Goal: Check status

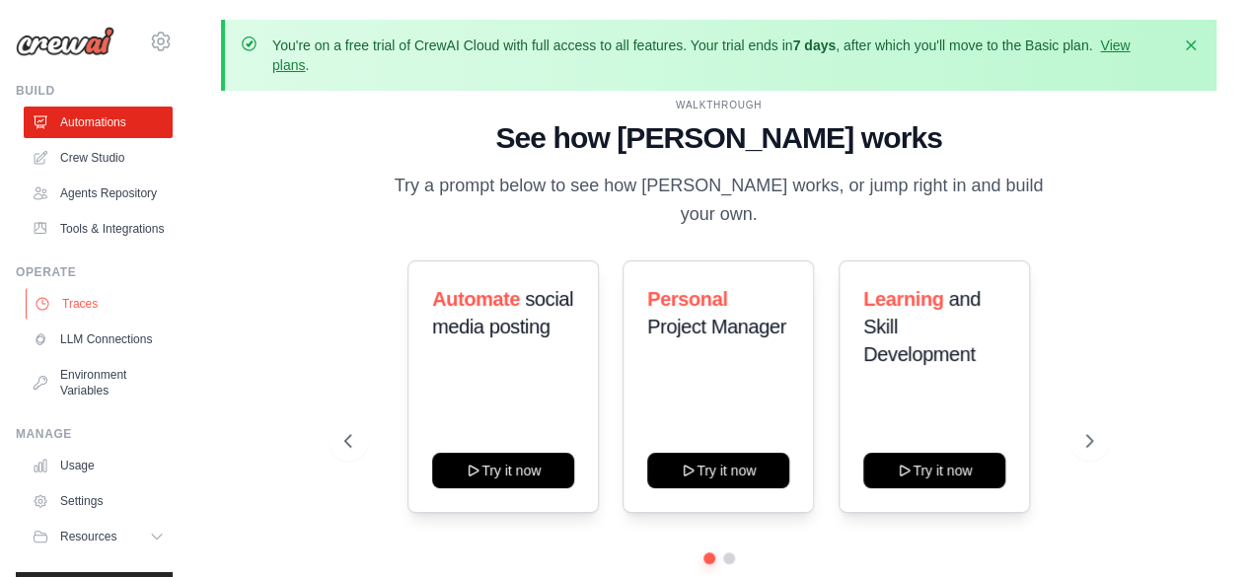
click at [78, 320] on link "Traces" at bounding box center [100, 304] width 149 height 32
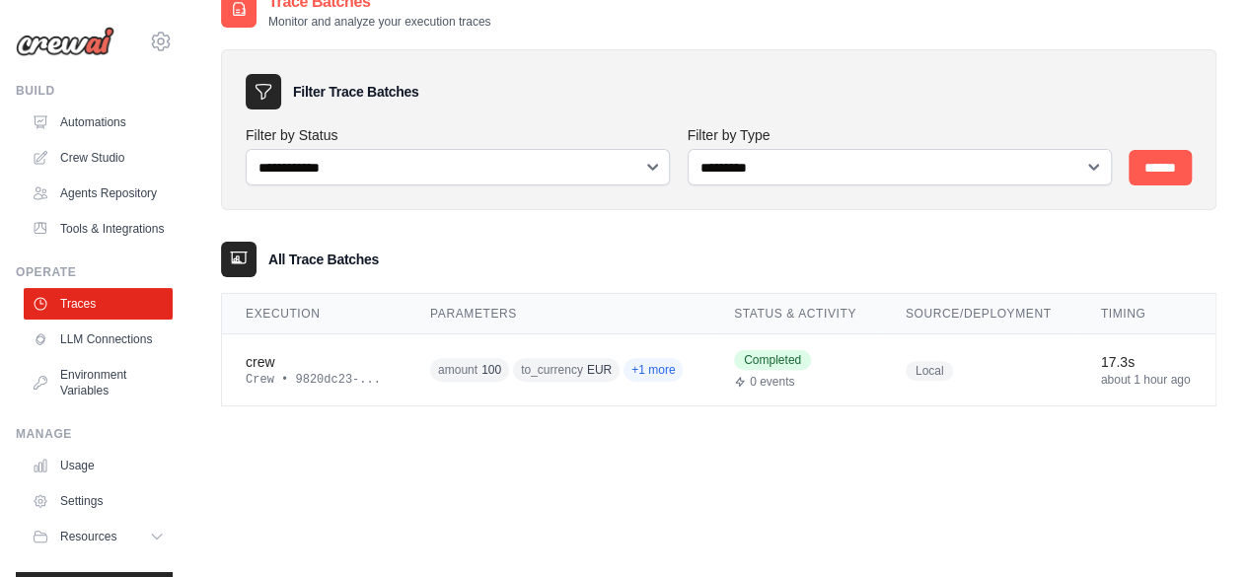
scroll to position [126, 0]
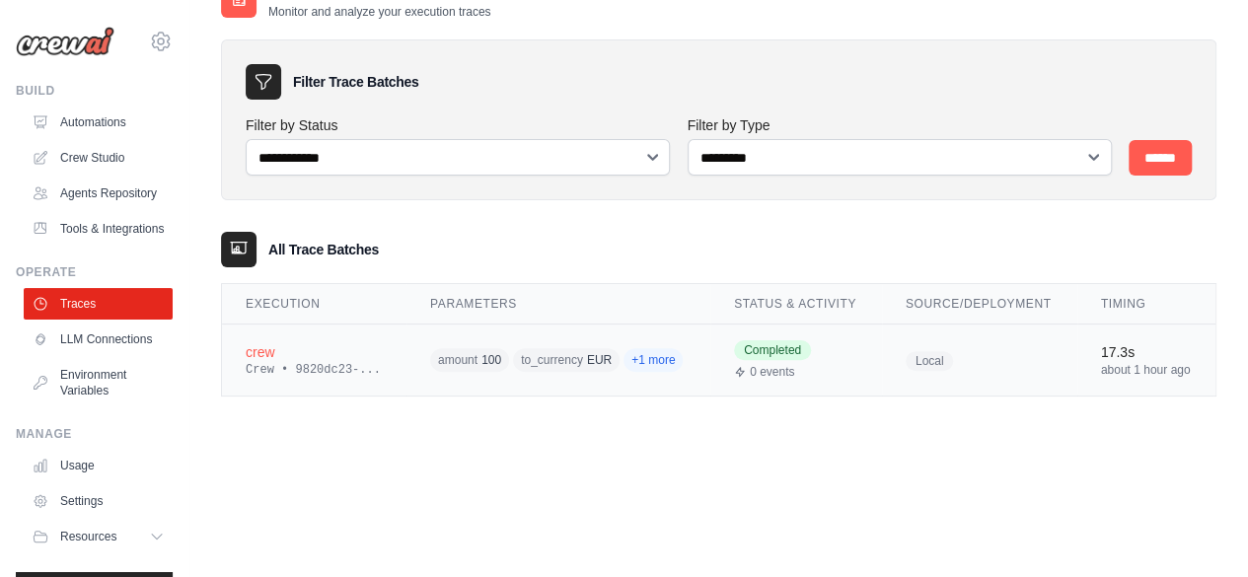
click at [269, 350] on div "crew" at bounding box center [314, 352] width 137 height 20
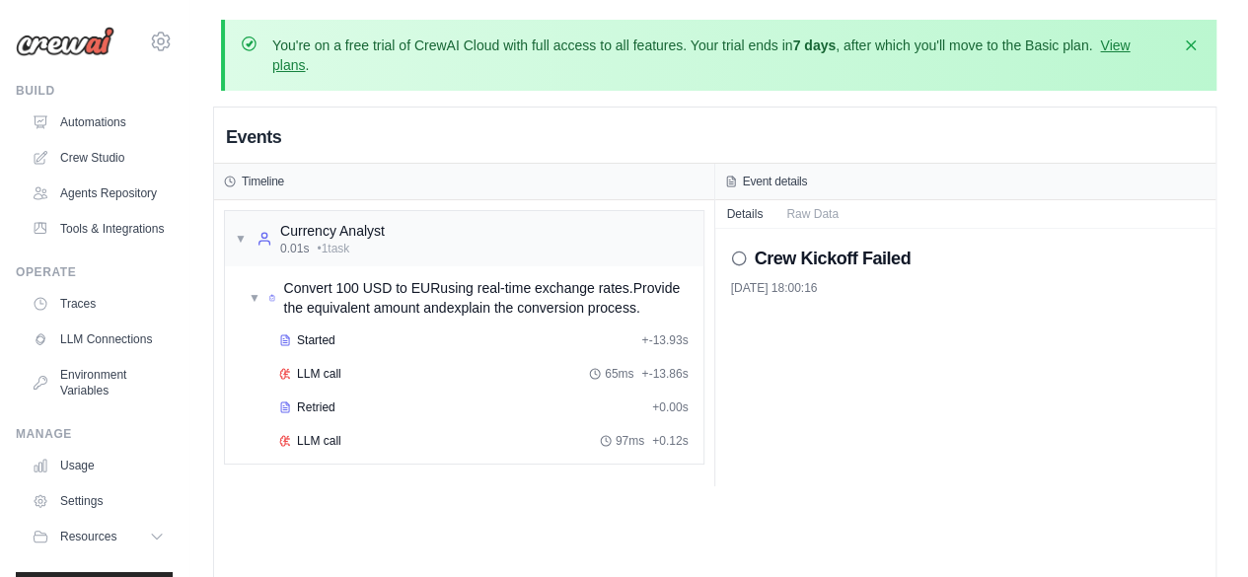
click at [741, 265] on div "Crew Kickoff Failed" at bounding box center [966, 259] width 470 height 28
click at [736, 256] on icon at bounding box center [739, 259] width 16 height 16
click at [820, 213] on button "Raw Data" at bounding box center [813, 213] width 76 height 28
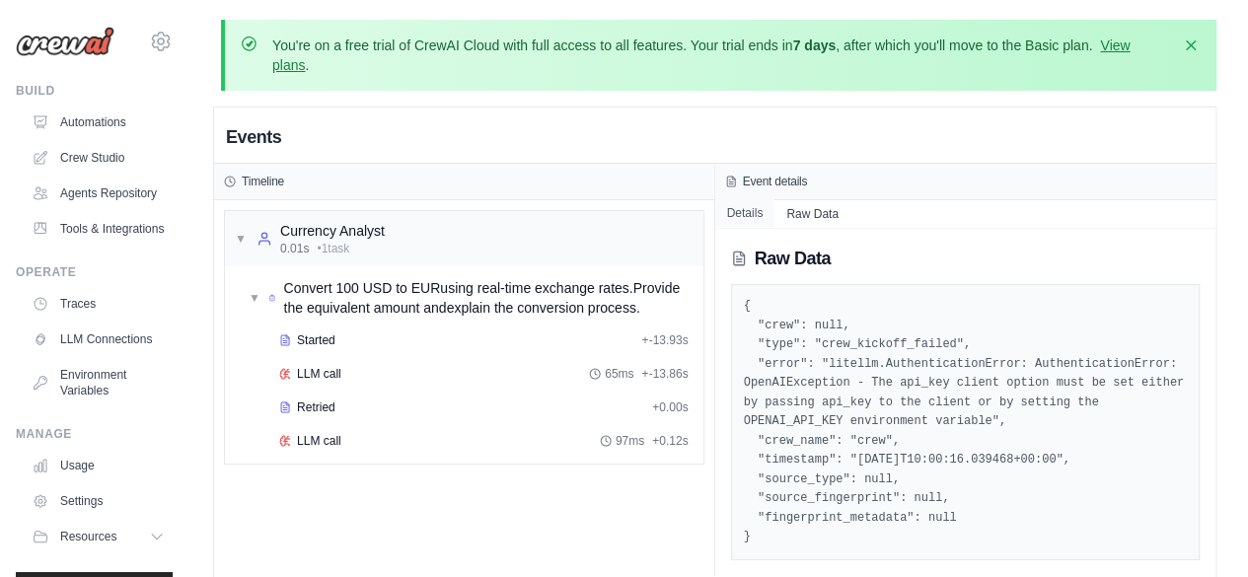
click at [744, 214] on button "Details" at bounding box center [745, 213] width 60 height 28
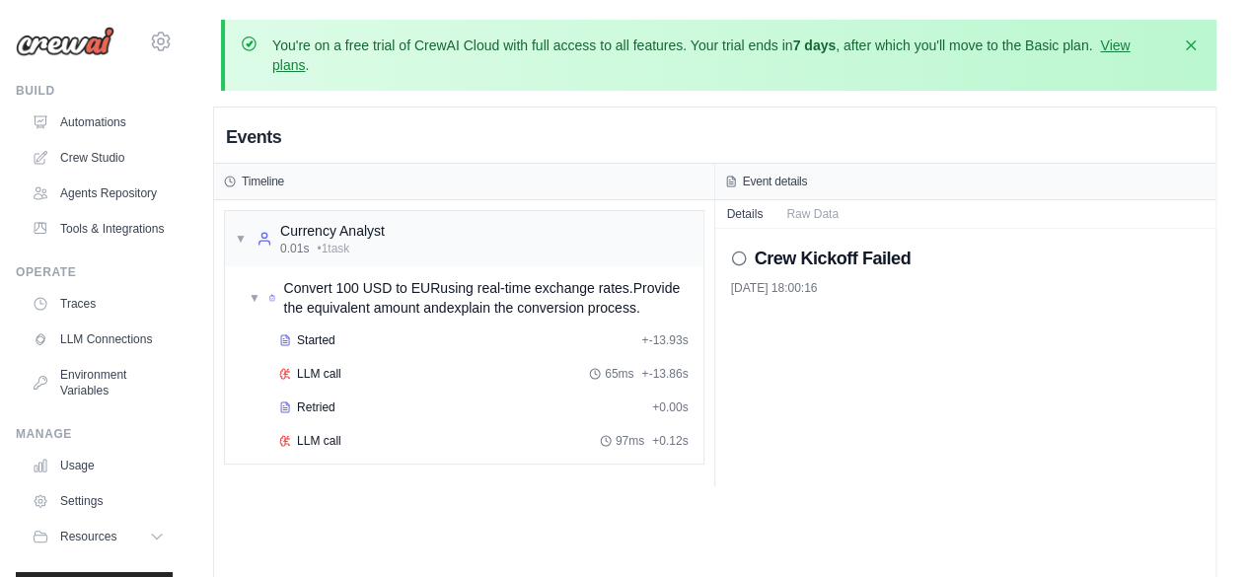
click at [734, 261] on icon at bounding box center [739, 259] width 16 height 16
click at [738, 256] on icon at bounding box center [739, 259] width 16 height 16
click at [742, 260] on icon at bounding box center [739, 259] width 16 height 16
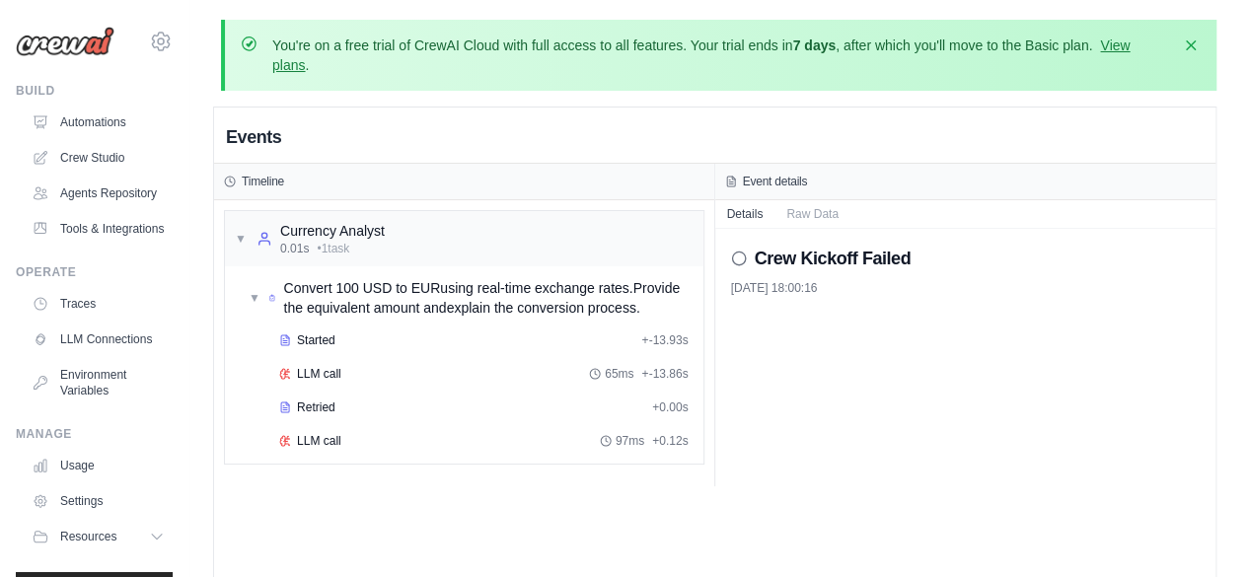
click at [776, 259] on h2 "Crew Kickoff Failed" at bounding box center [833, 259] width 157 height 28
click at [738, 256] on icon at bounding box center [739, 259] width 16 height 16
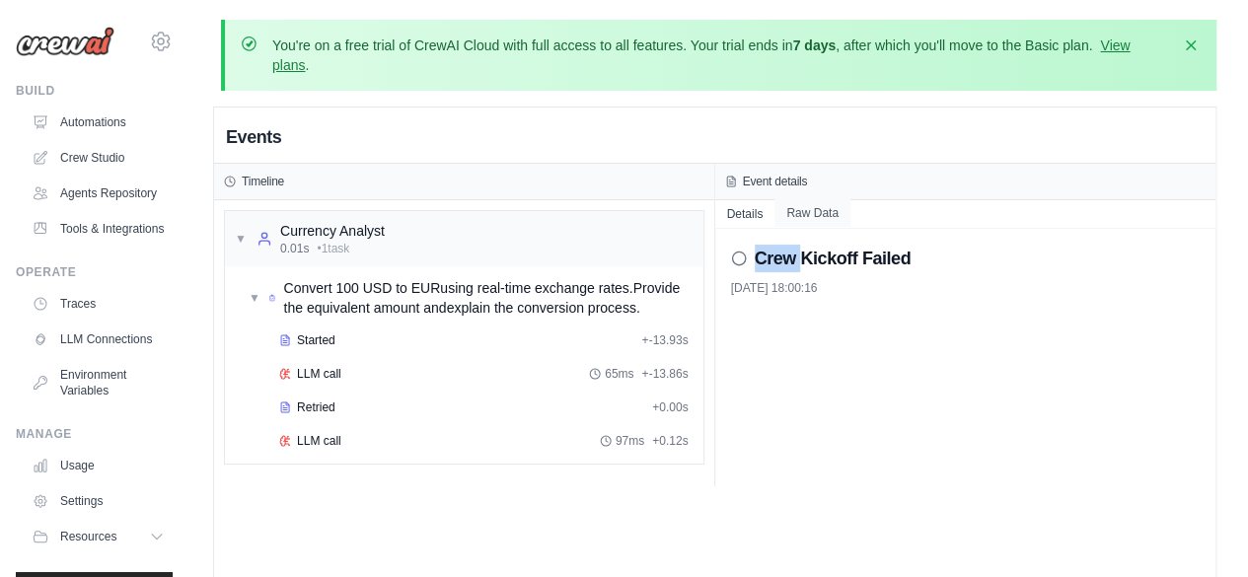
click at [811, 210] on button "Raw Data" at bounding box center [813, 213] width 76 height 28
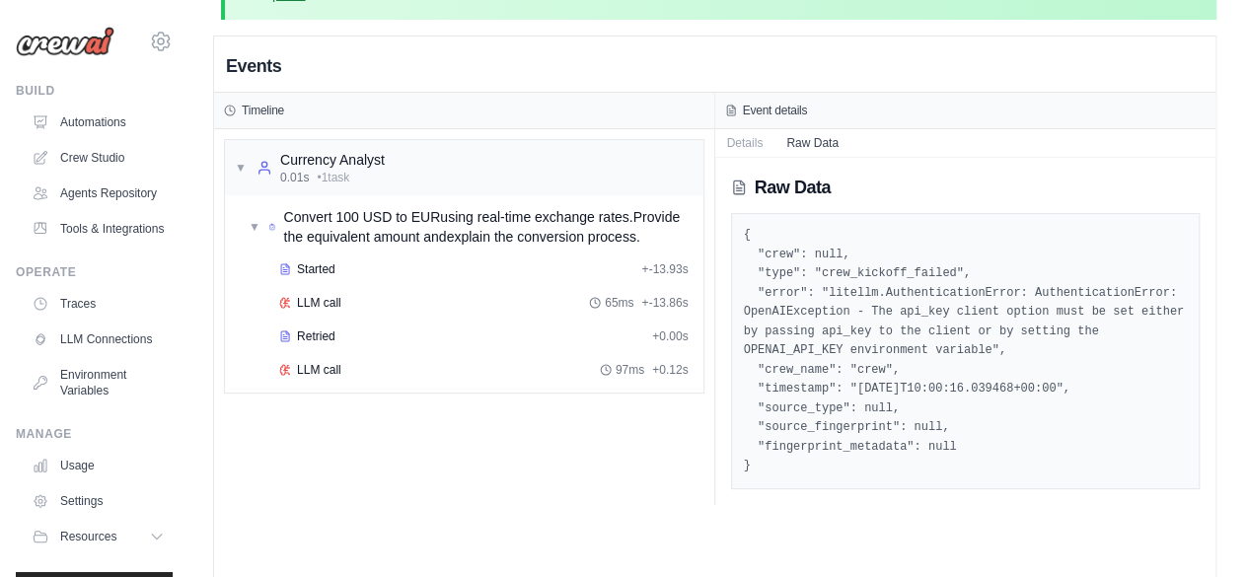
scroll to position [127, 0]
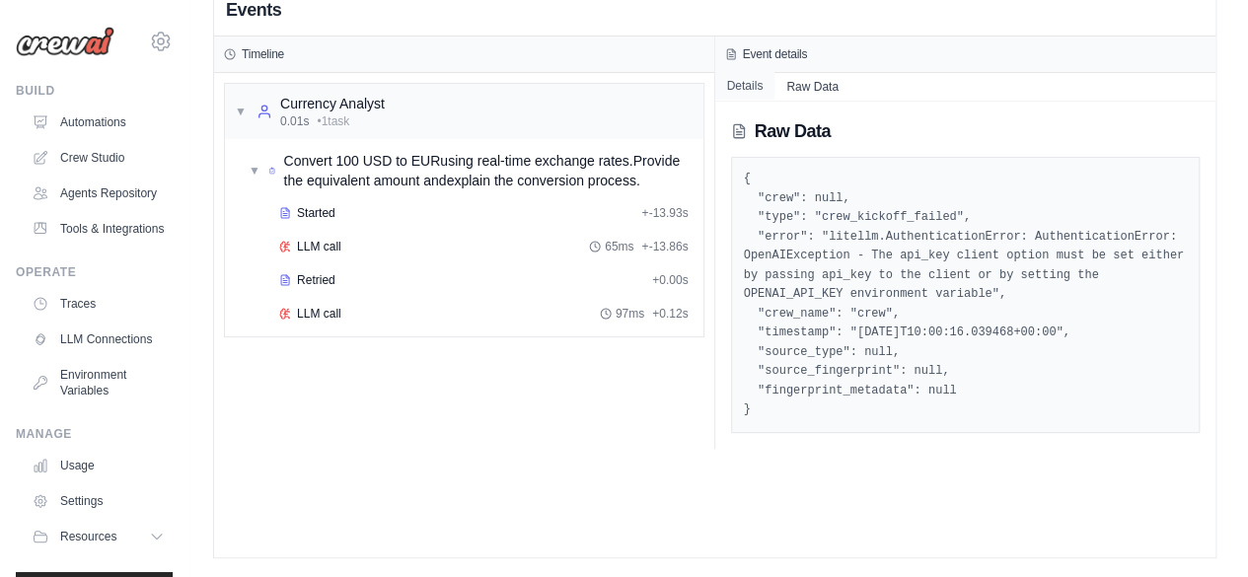
click at [748, 77] on button "Details" at bounding box center [745, 86] width 60 height 28
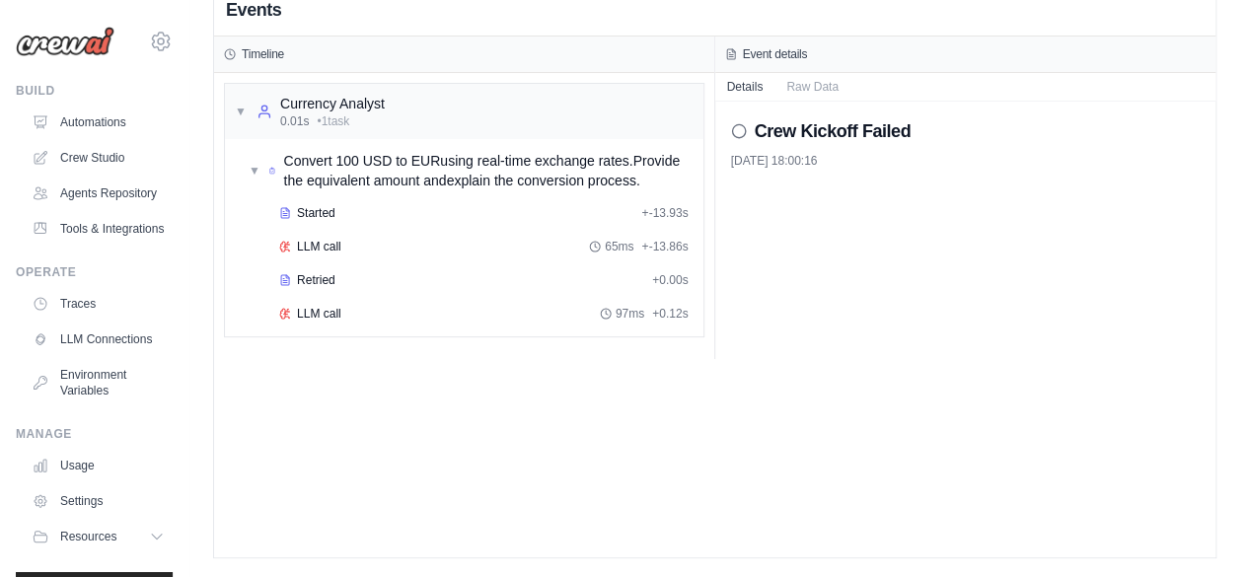
click at [793, 129] on h2 "Crew Kickoff Failed" at bounding box center [833, 131] width 157 height 28
click at [776, 127] on h2 "Crew Kickoff Failed" at bounding box center [833, 131] width 157 height 28
click at [738, 133] on icon at bounding box center [739, 131] width 16 height 16
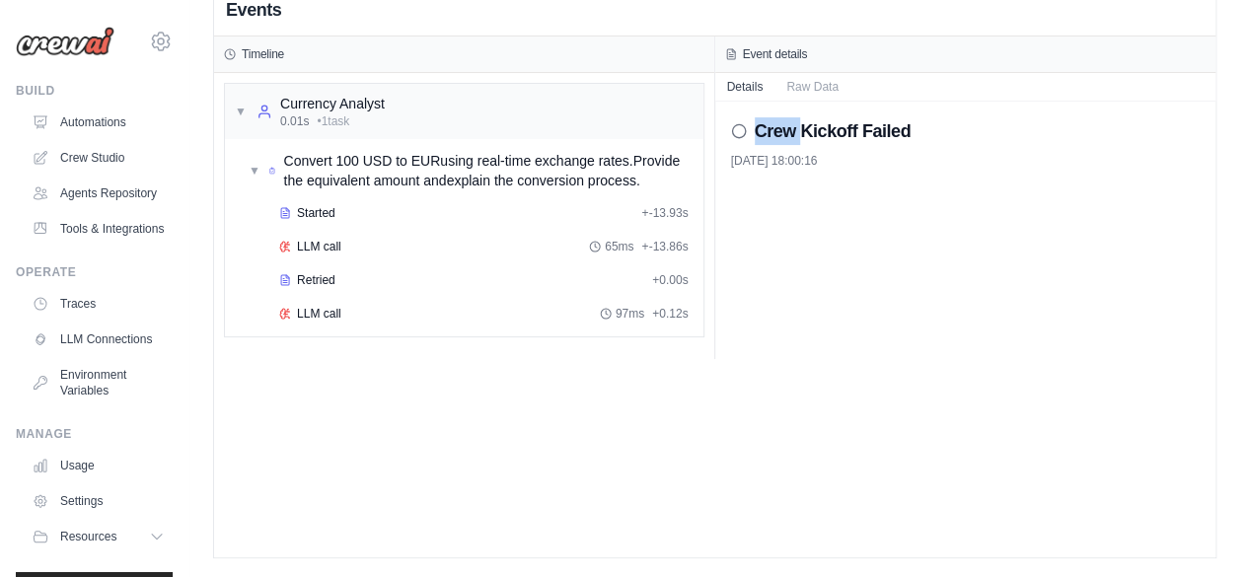
click at [738, 133] on icon at bounding box center [739, 131] width 16 height 16
click at [792, 161] on div "2025/10/3 18:00:16" at bounding box center [966, 161] width 470 height 16
click at [905, 132] on h2 "Crew Kickoff Failed" at bounding box center [833, 131] width 157 height 28
